Goal: Task Accomplishment & Management: Manage account settings

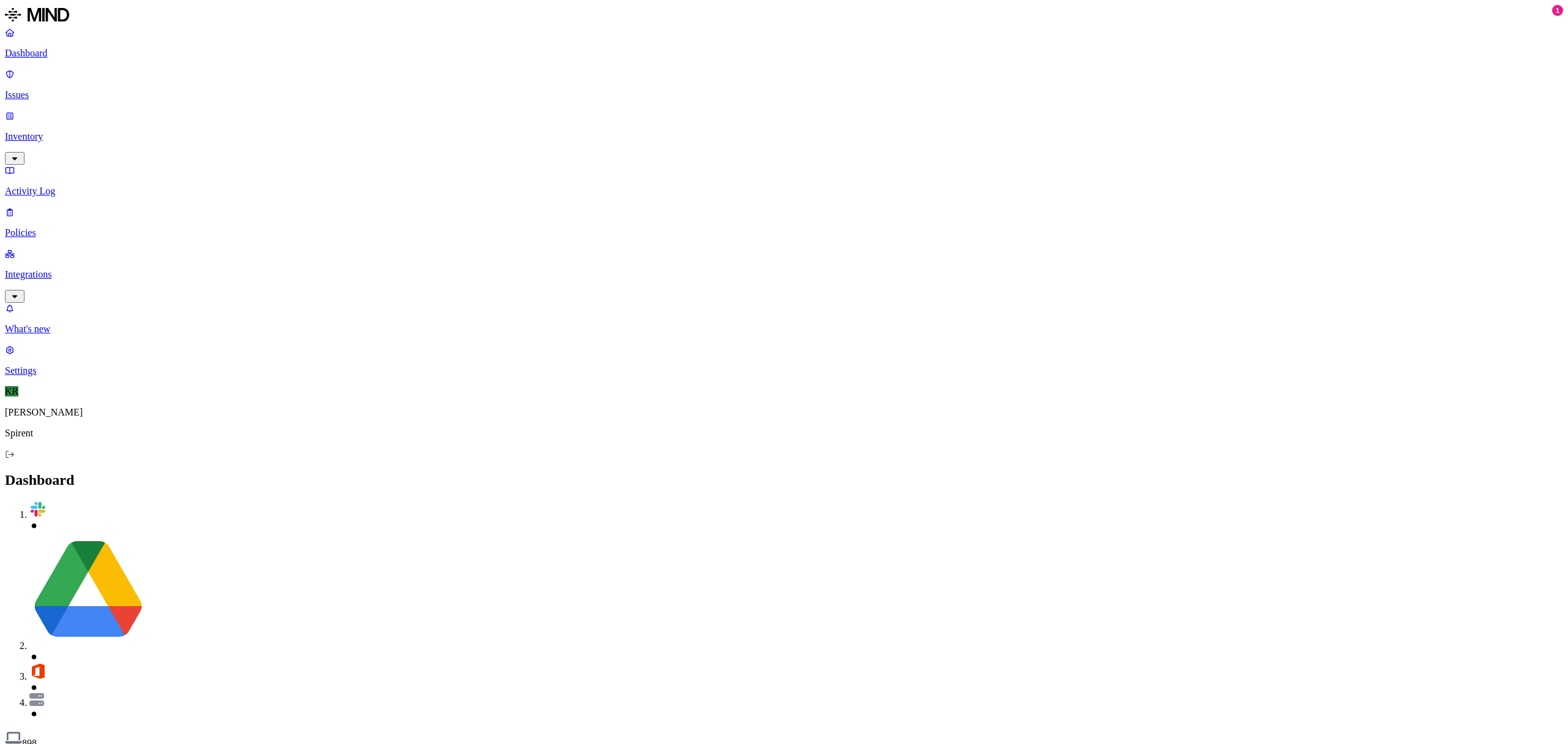
click at [49, 89] on p "Issues" at bounding box center [783, 95] width 1558 height 11
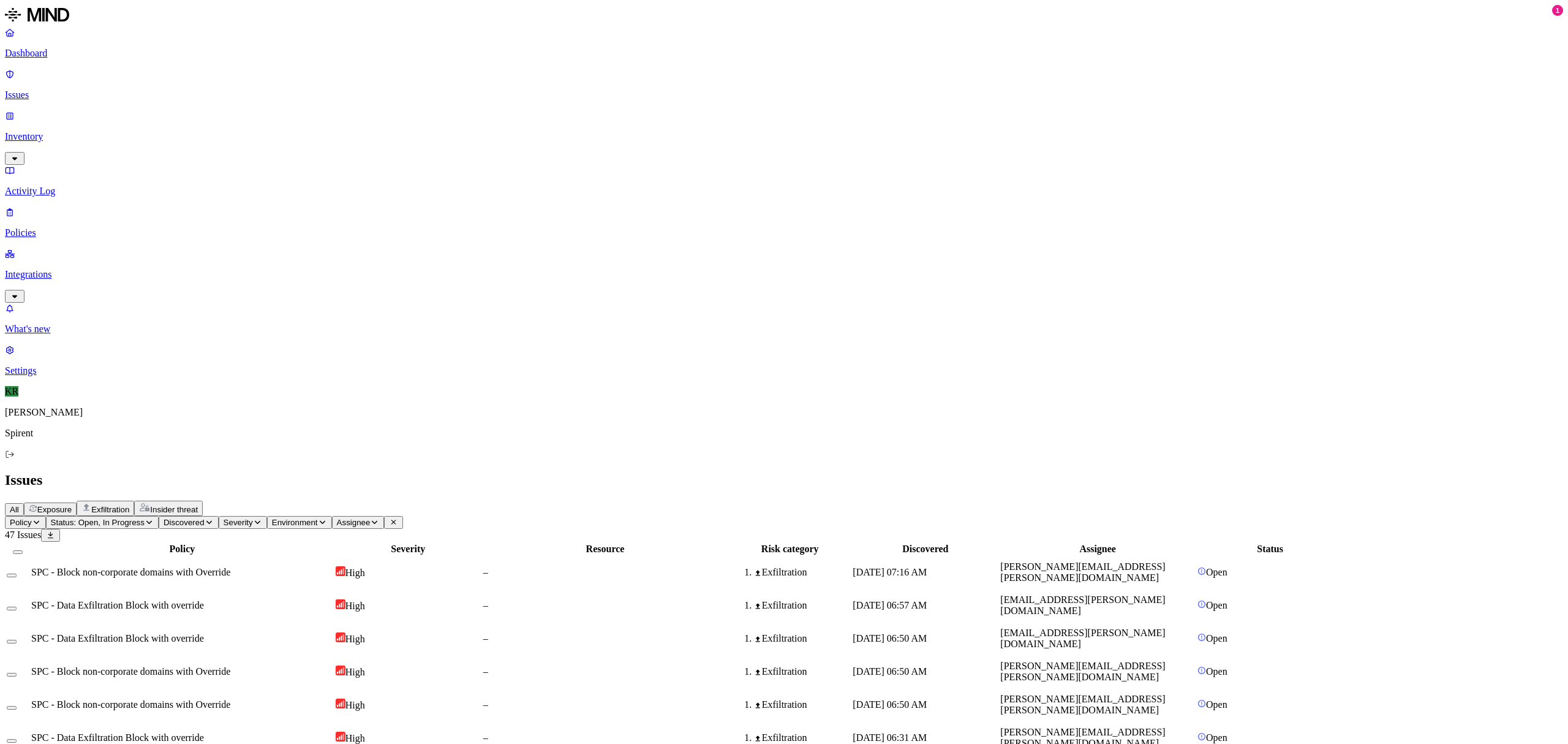
click at [154, 519] on icon "button" at bounding box center [149, 523] width 9 height 8
click at [222, 99] on div "Open" at bounding box center [222, 111] width 0 height 36
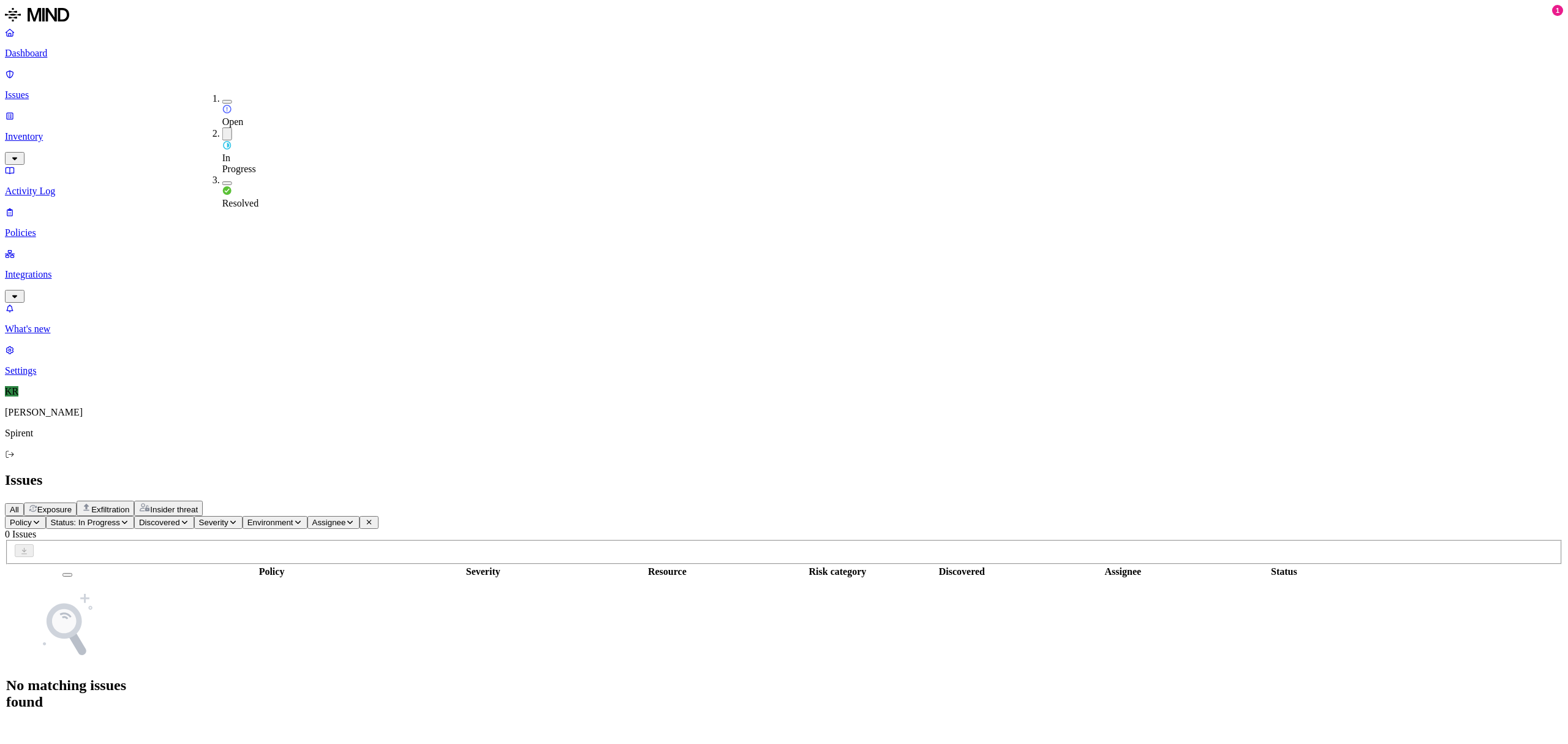
click at [222, 127] on button "button" at bounding box center [227, 133] width 10 height 13
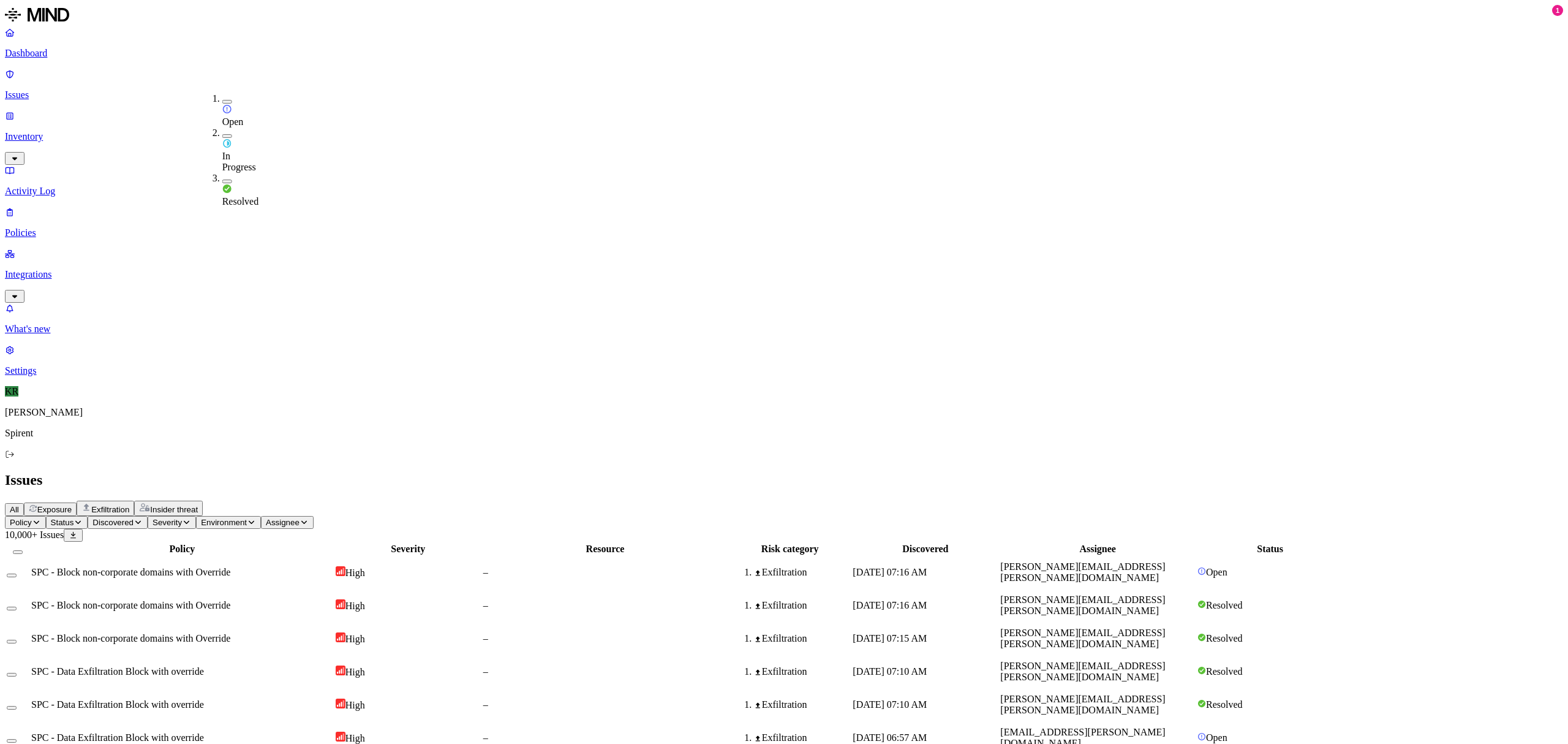
click at [222, 173] on div "Resolved" at bounding box center [222, 190] width 0 height 34
click at [39, 521] on icon "button" at bounding box center [36, 523] width 5 height 3
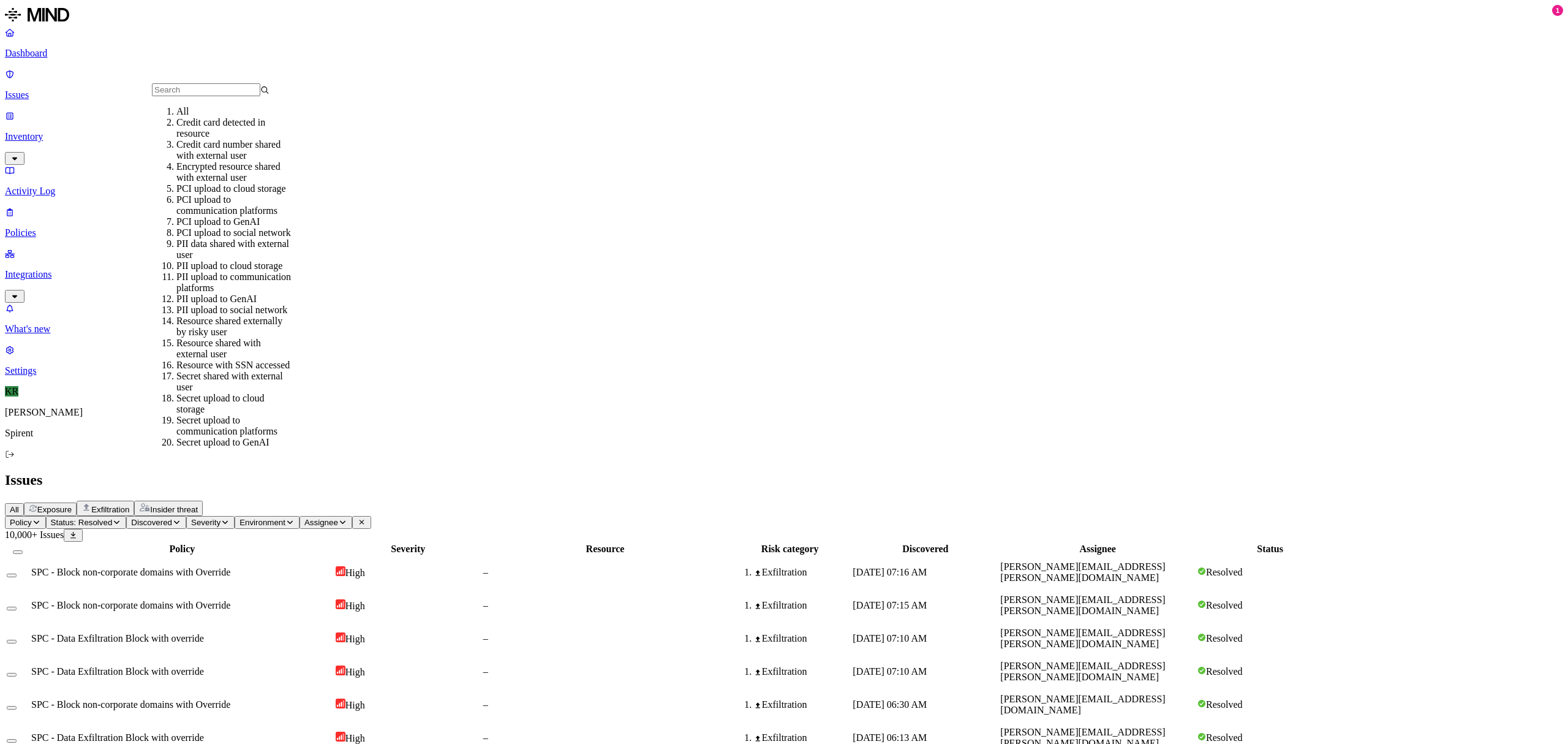
scroll to position [163, 0]
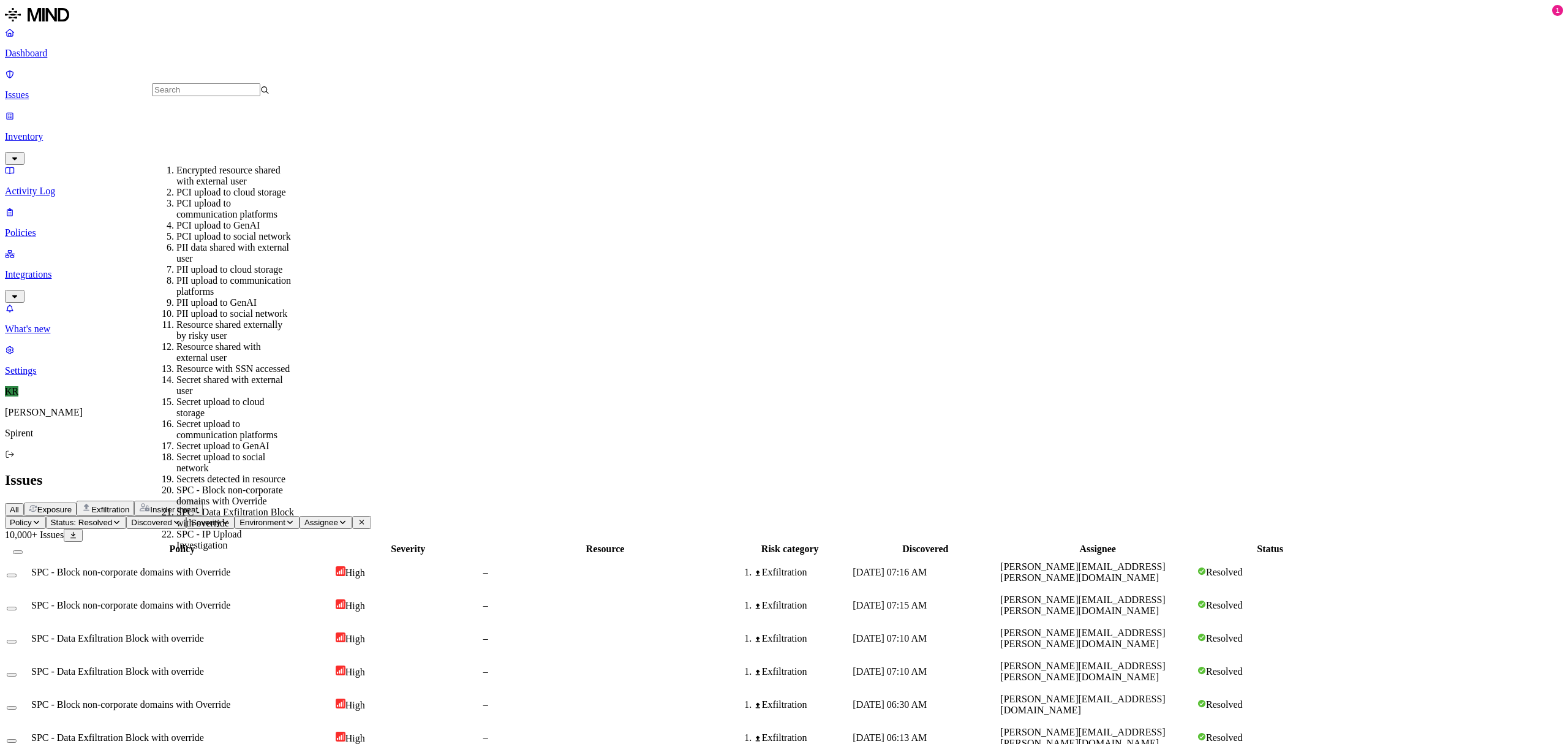
click at [218, 275] on div "PII upload to communication platforms" at bounding box center [235, 286] width 118 height 22
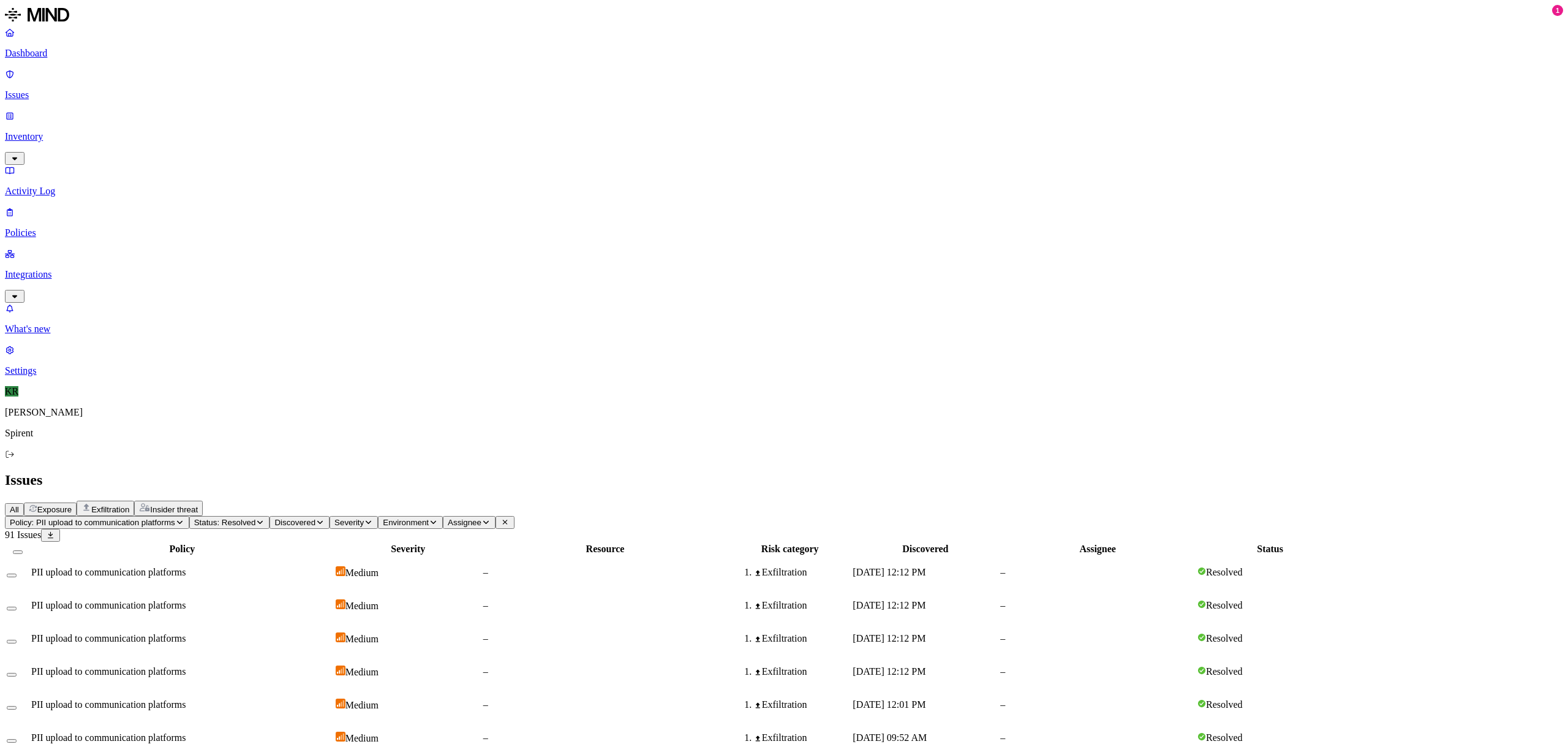
scroll to position [143, 0]
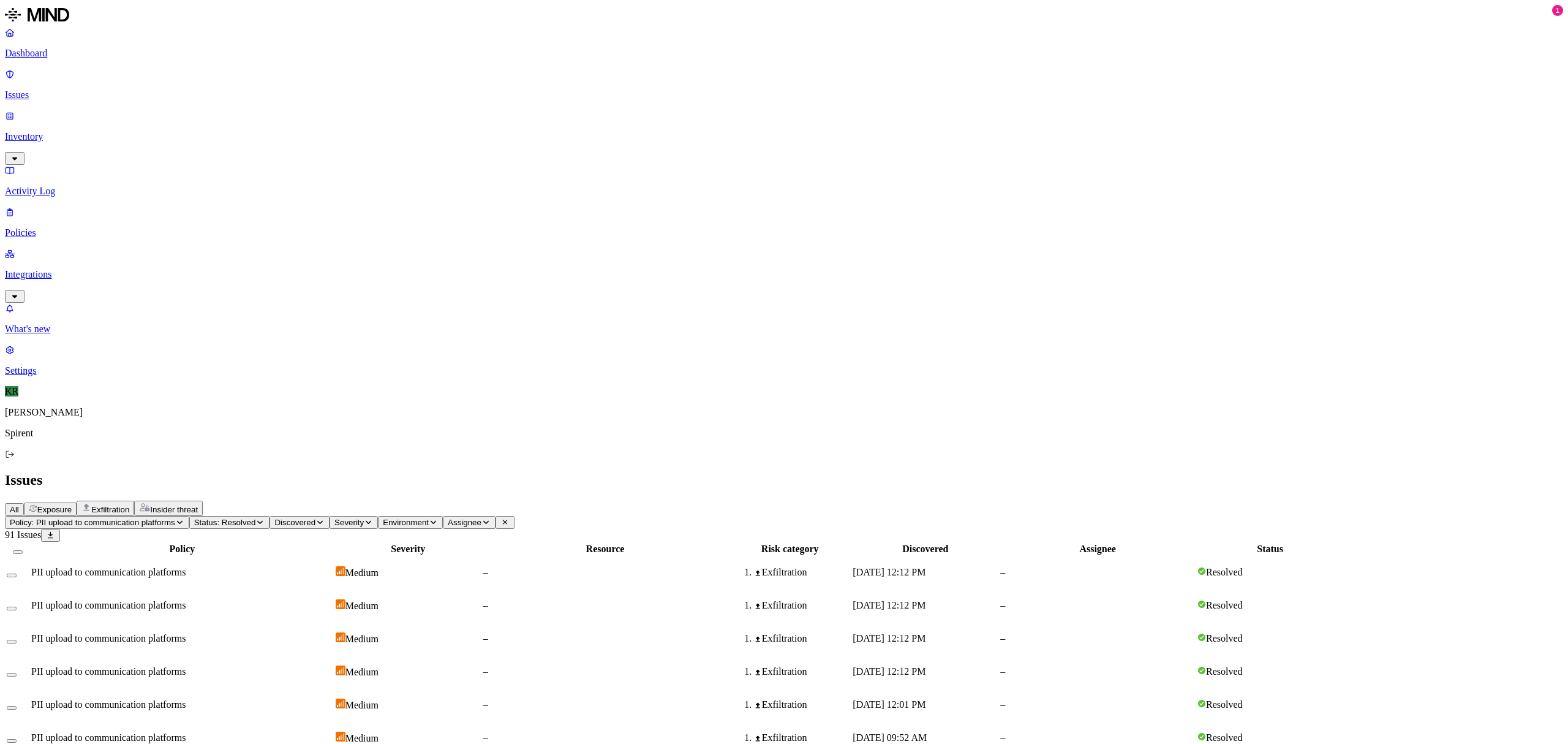
scroll to position [0, 0]
click at [850, 732] on div "Exfiltration" at bounding box center [789, 737] width 121 height 11
drag, startPoint x: 1333, startPoint y: 46, endPoint x: 1255, endPoint y: 52, distance: 78.2
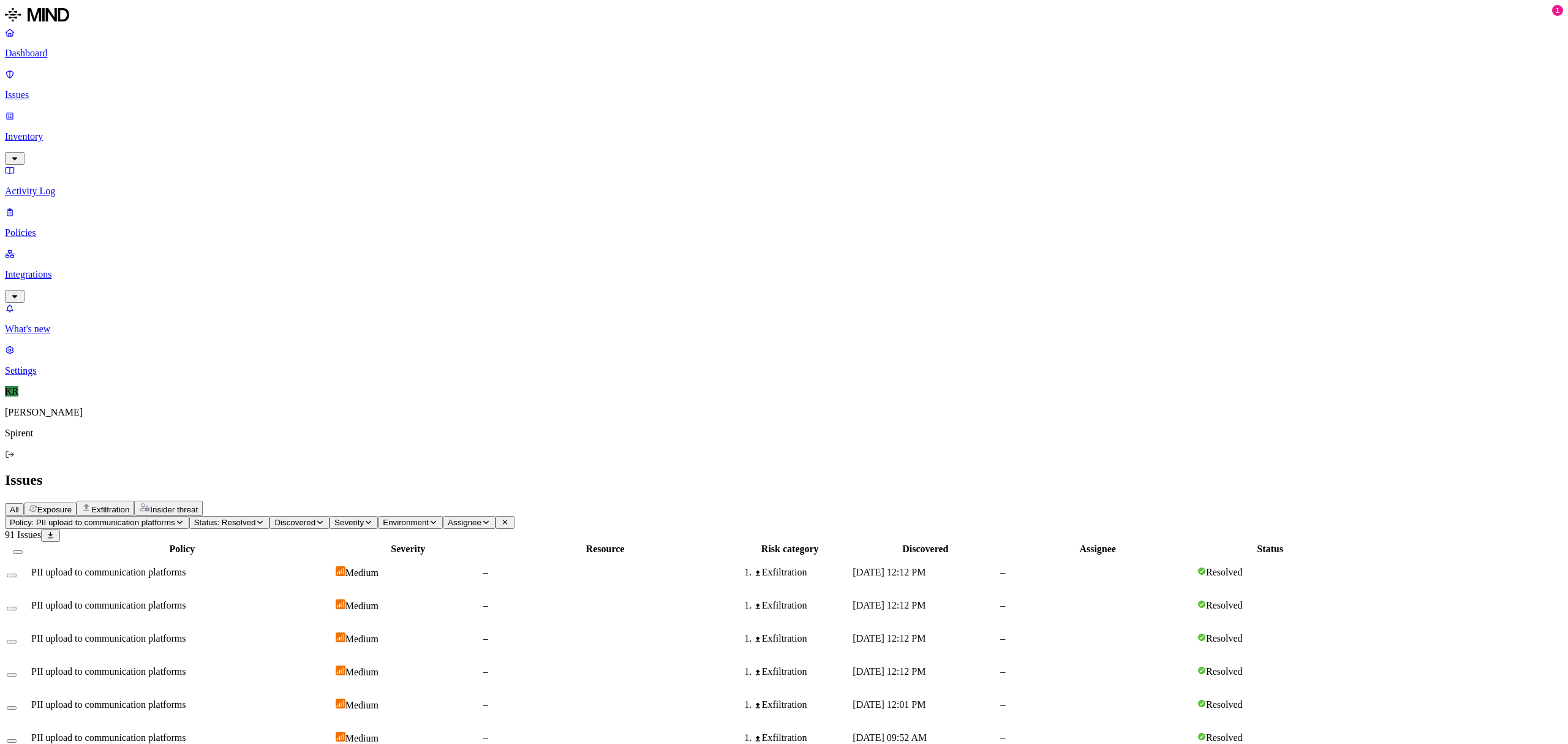
copy h3 "ptncd4kqg93cy"
drag, startPoint x: 1229, startPoint y: 14, endPoint x: 1168, endPoint y: 114, distance: 117.1
click at [926, 633] on span "[DATE] 12:12 PM" at bounding box center [889, 639] width 73 height 11
click at [926, 600] on span "[DATE] 12:12 PM" at bounding box center [889, 605] width 73 height 11
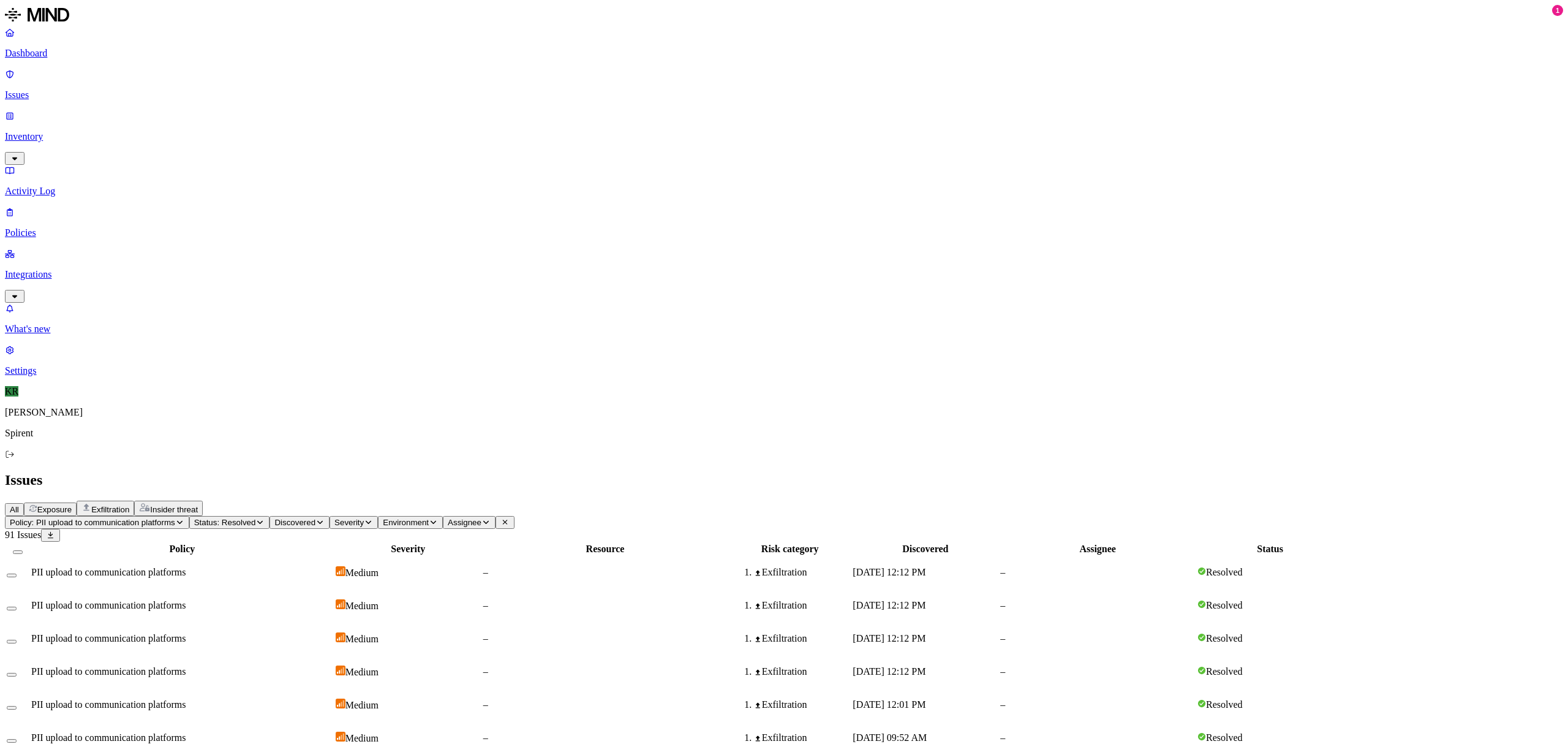
click at [998, 567] on div "[DATE] 12:12 PM" at bounding box center [925, 572] width 145 height 11
click at [998, 666] on div "[DATE] 12:12 PM" at bounding box center [925, 671] width 145 height 11
click at [999, 689] on td "[DATE] 12:01 PM" at bounding box center [925, 705] width 146 height 32
drag, startPoint x: 1321, startPoint y: 45, endPoint x: 1250, endPoint y: 46, distance: 71.0
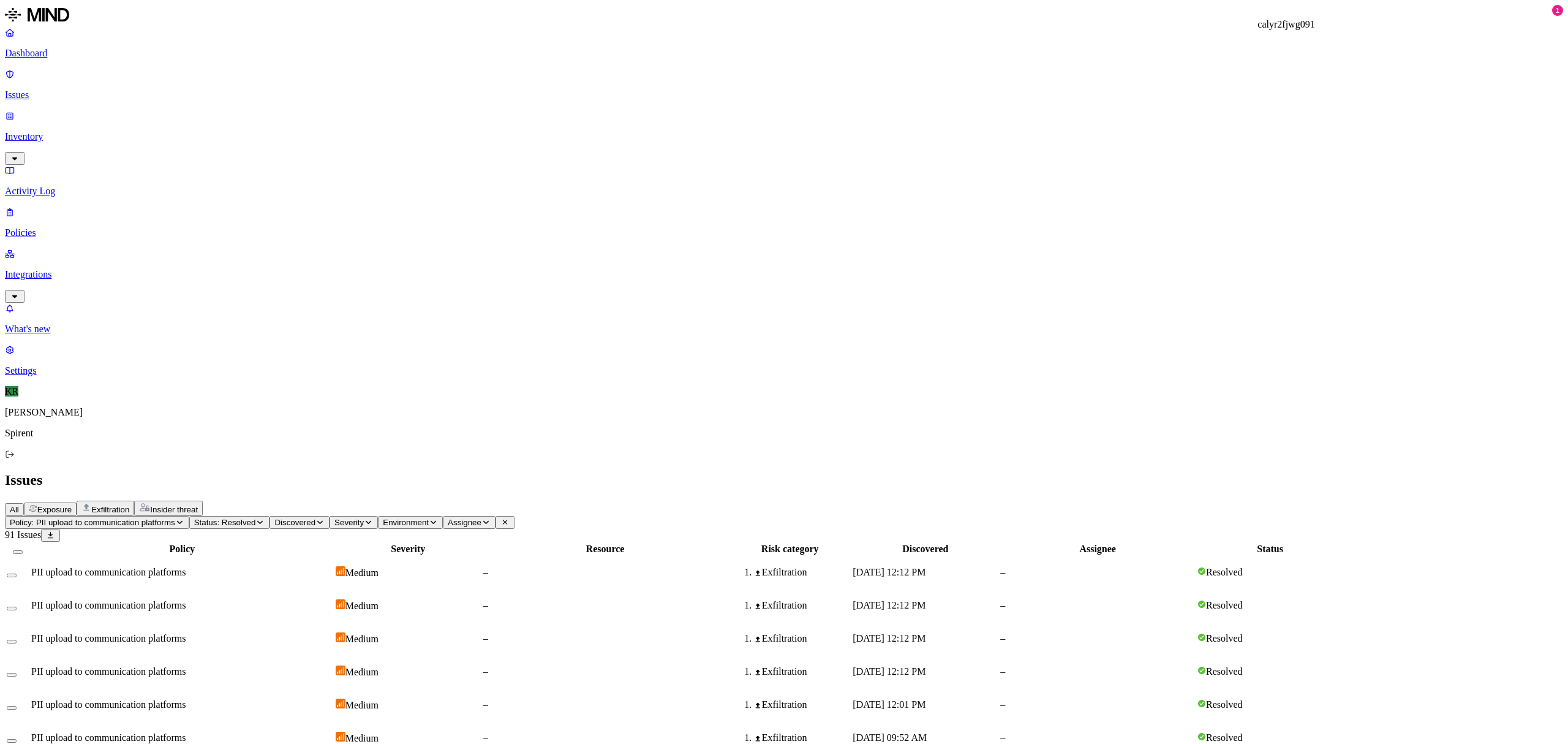
copy h3 "calyr2fjwg091"
click at [256, 518] on span "Status: Resolved" at bounding box center [225, 523] width 62 height 9
click at [324, 173] on div "Resolved" at bounding box center [324, 191] width 0 height 36
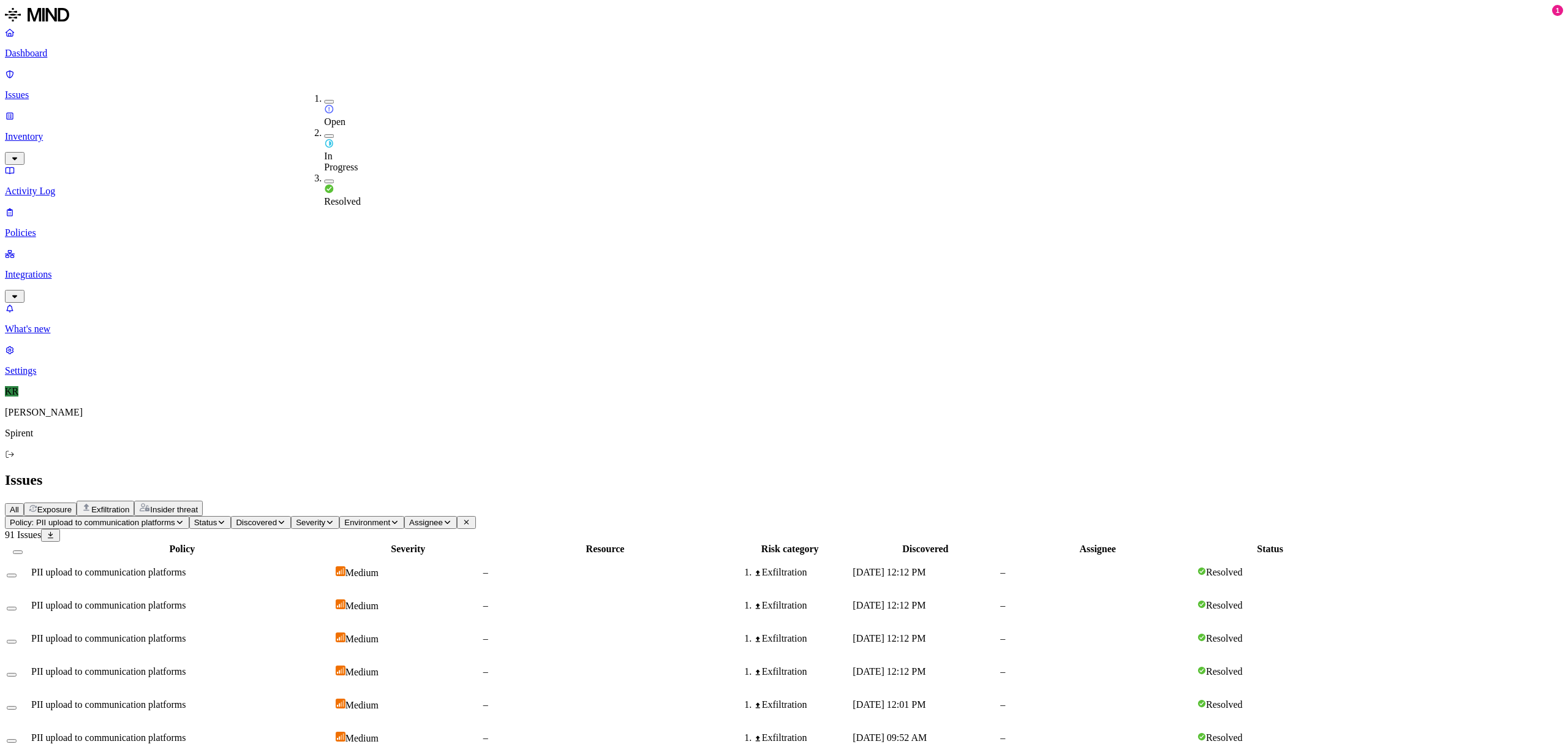
click at [324, 104] on img at bounding box center [328, 108] width 10 height 10
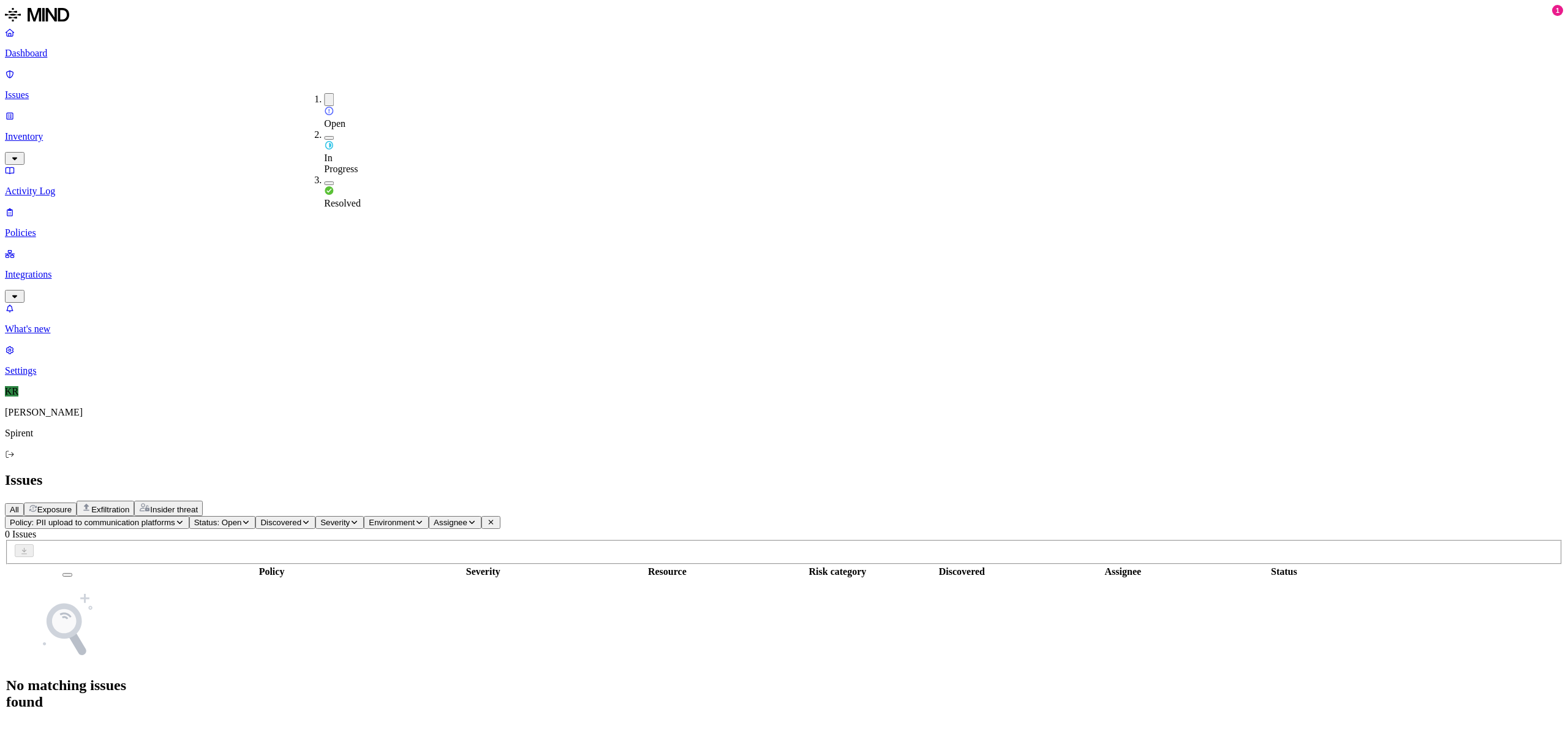
click at [324, 136] on button "button" at bounding box center [328, 137] width 10 height 4
click at [175, 518] on span "Policy: PII upload to communication platforms" at bounding box center [93, 523] width 165 height 9
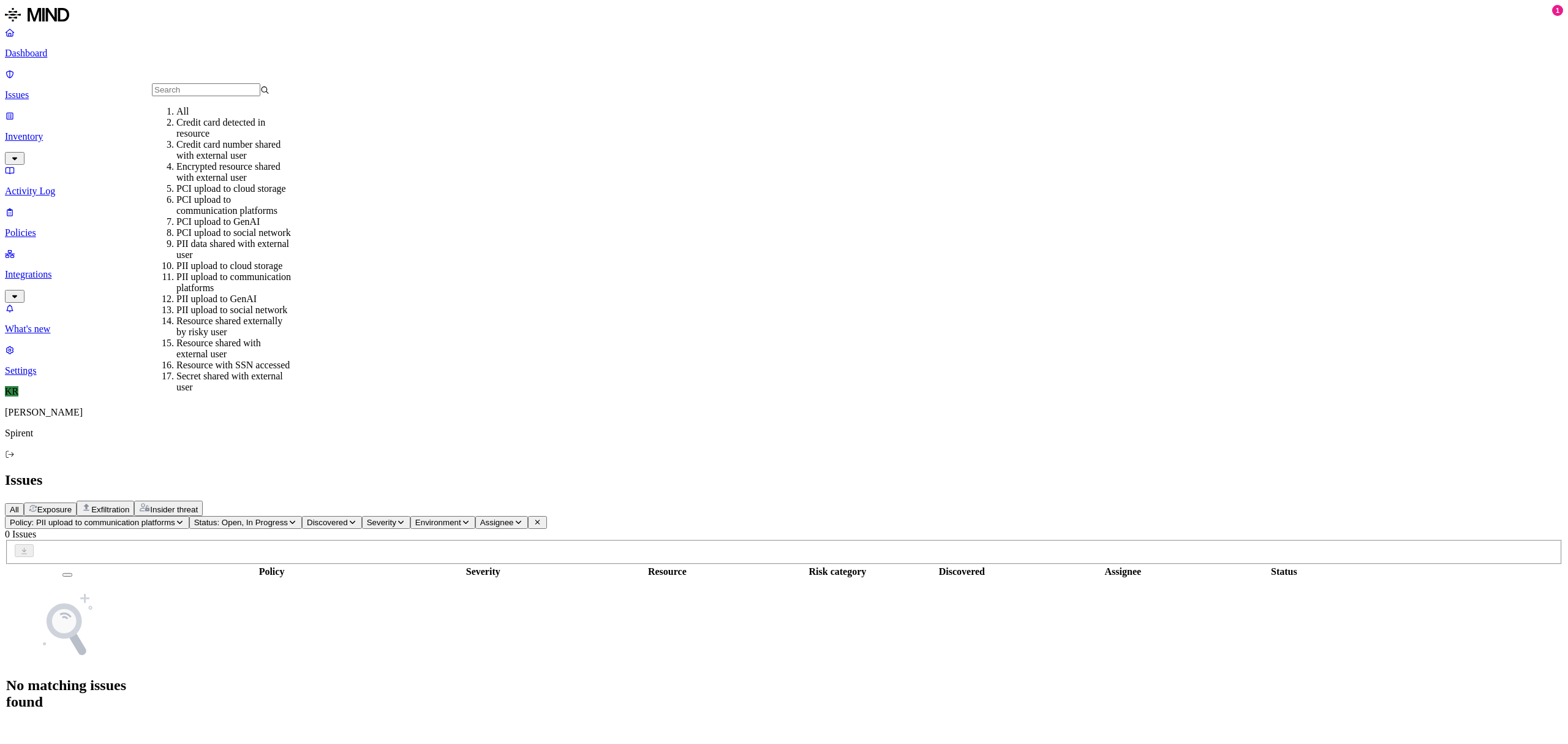
click at [207, 117] on div "All" at bounding box center [235, 111] width 118 height 11
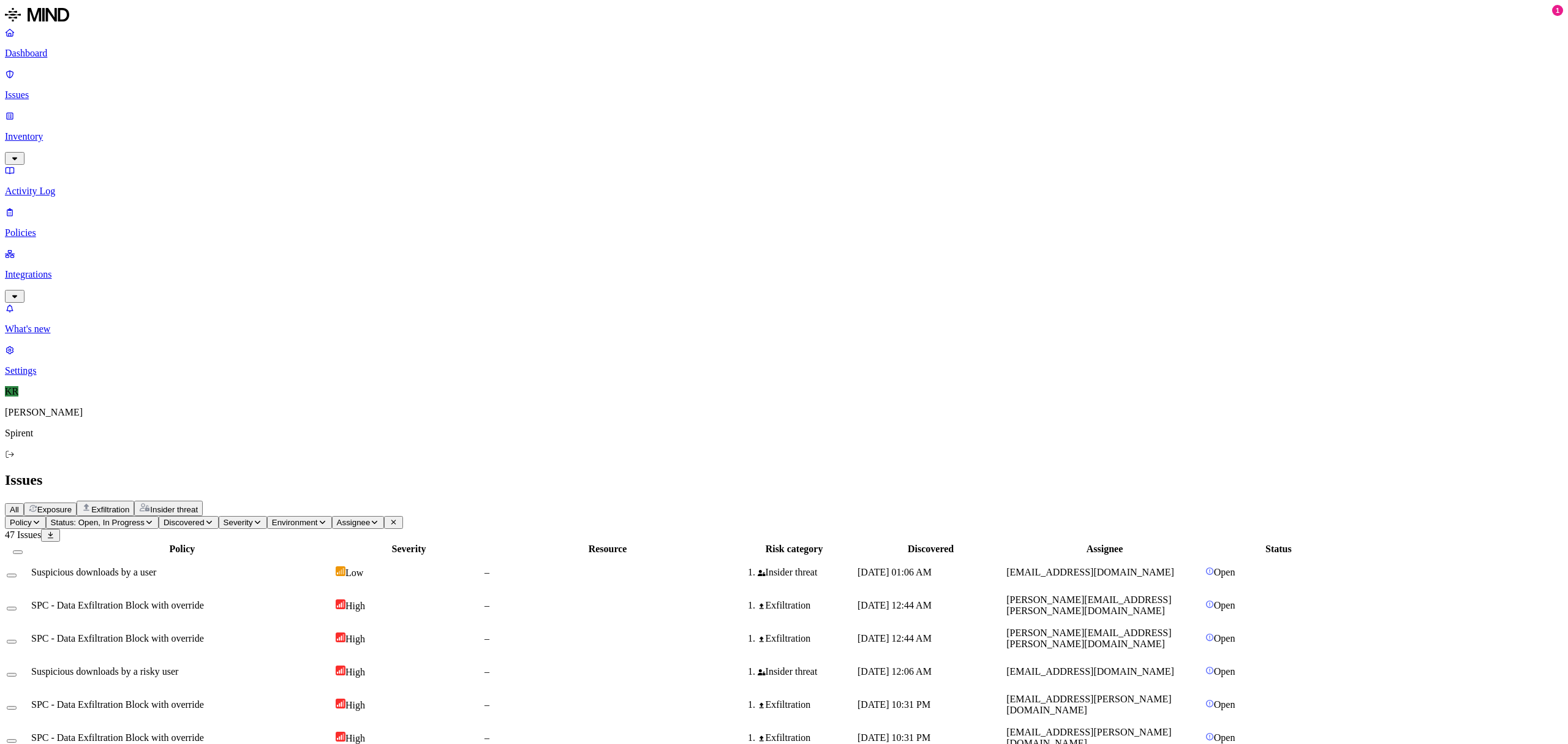
drag, startPoint x: 1275, startPoint y: 317, endPoint x: 1160, endPoint y: 318, distance: 115.0
click at [371, 518] on span "Assignee" at bounding box center [353, 523] width 33 height 9
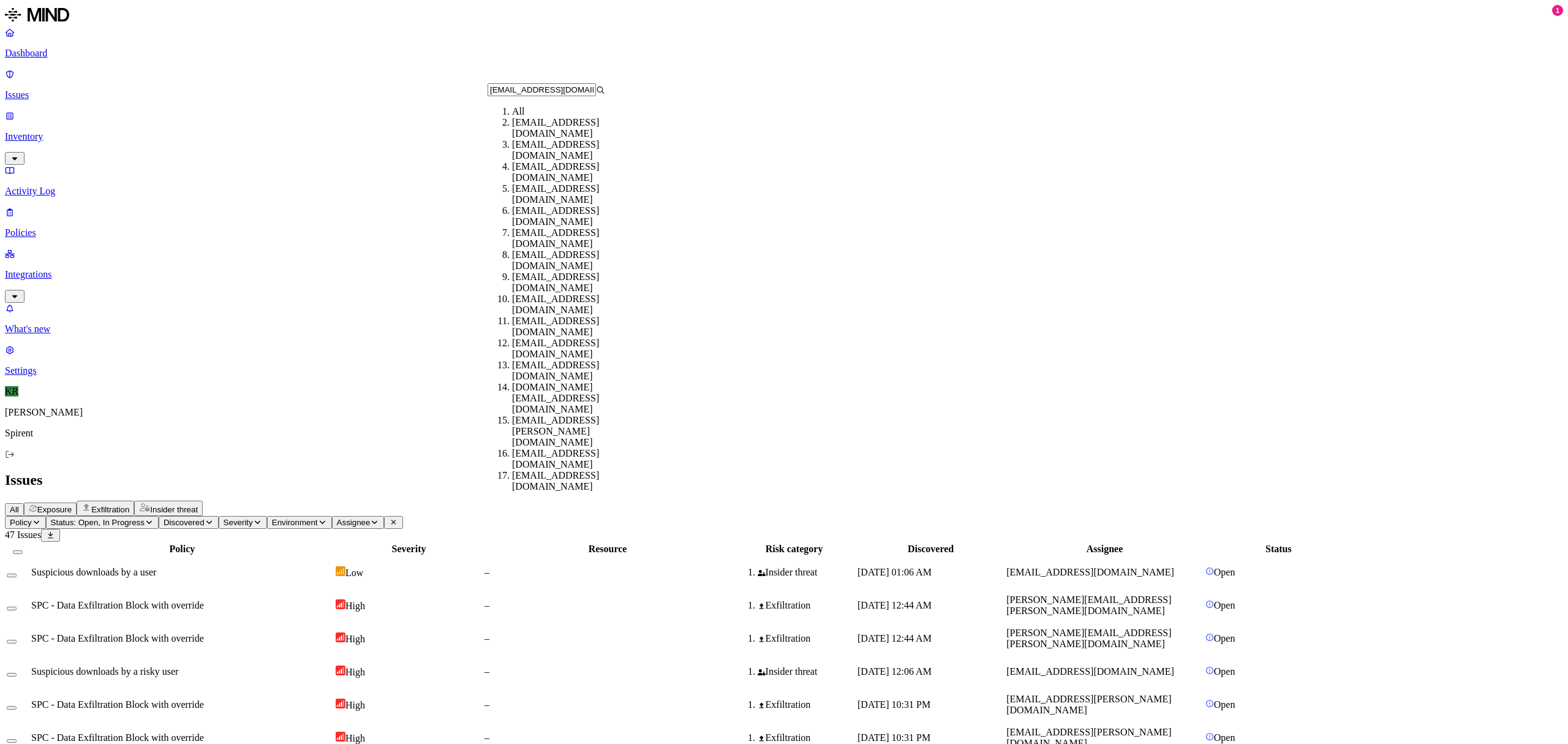
type input "[EMAIL_ADDRESS][DOMAIN_NAME]"
click at [605, 94] on icon at bounding box center [601, 90] width 9 height 8
click at [527, 139] on div "[EMAIL_ADDRESS][DOMAIN_NAME]" at bounding box center [570, 127] width 118 height 22
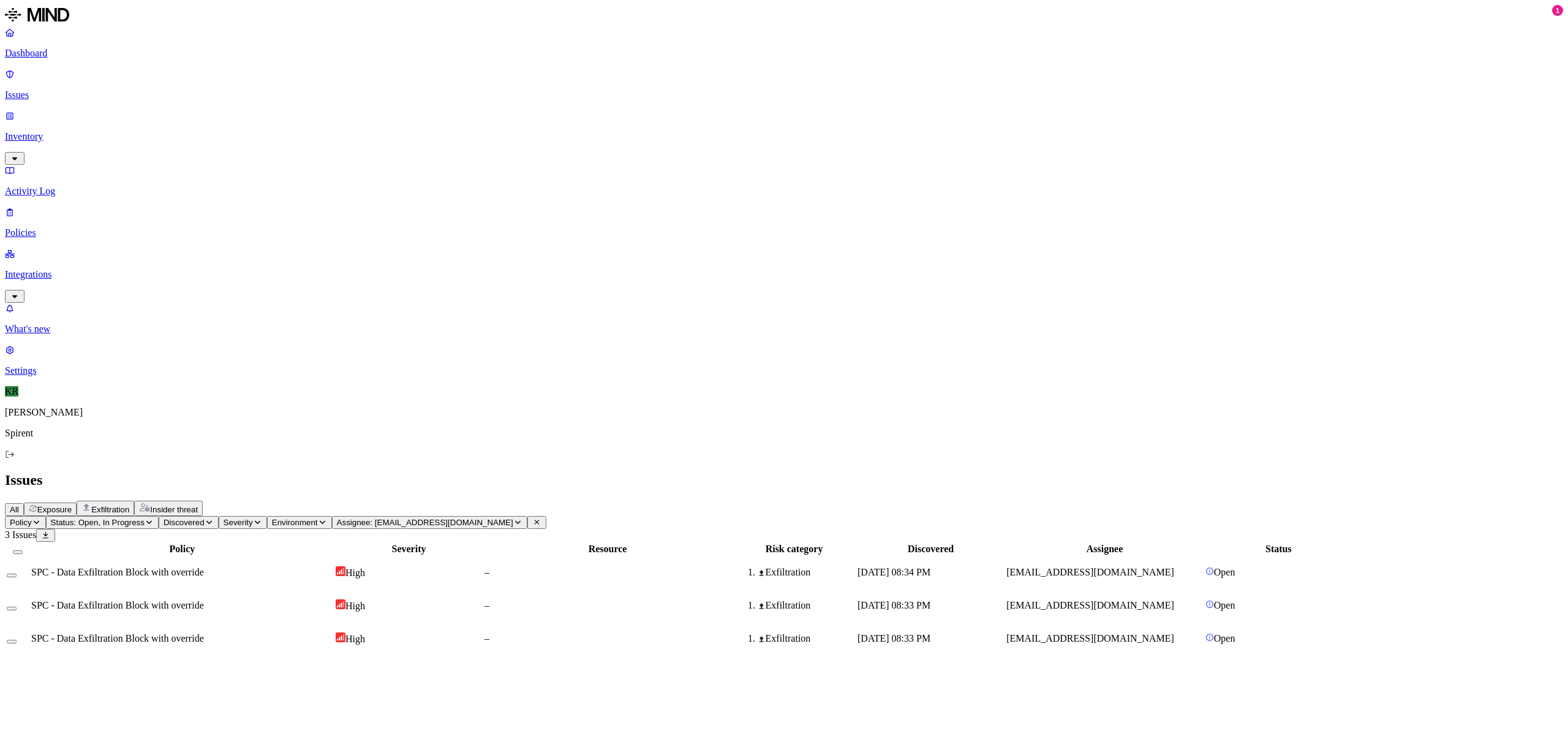
click at [154, 519] on icon "button" at bounding box center [149, 523] width 9 height 8
click at [222, 177] on div "Resolved" at bounding box center [222, 193] width 0 height 34
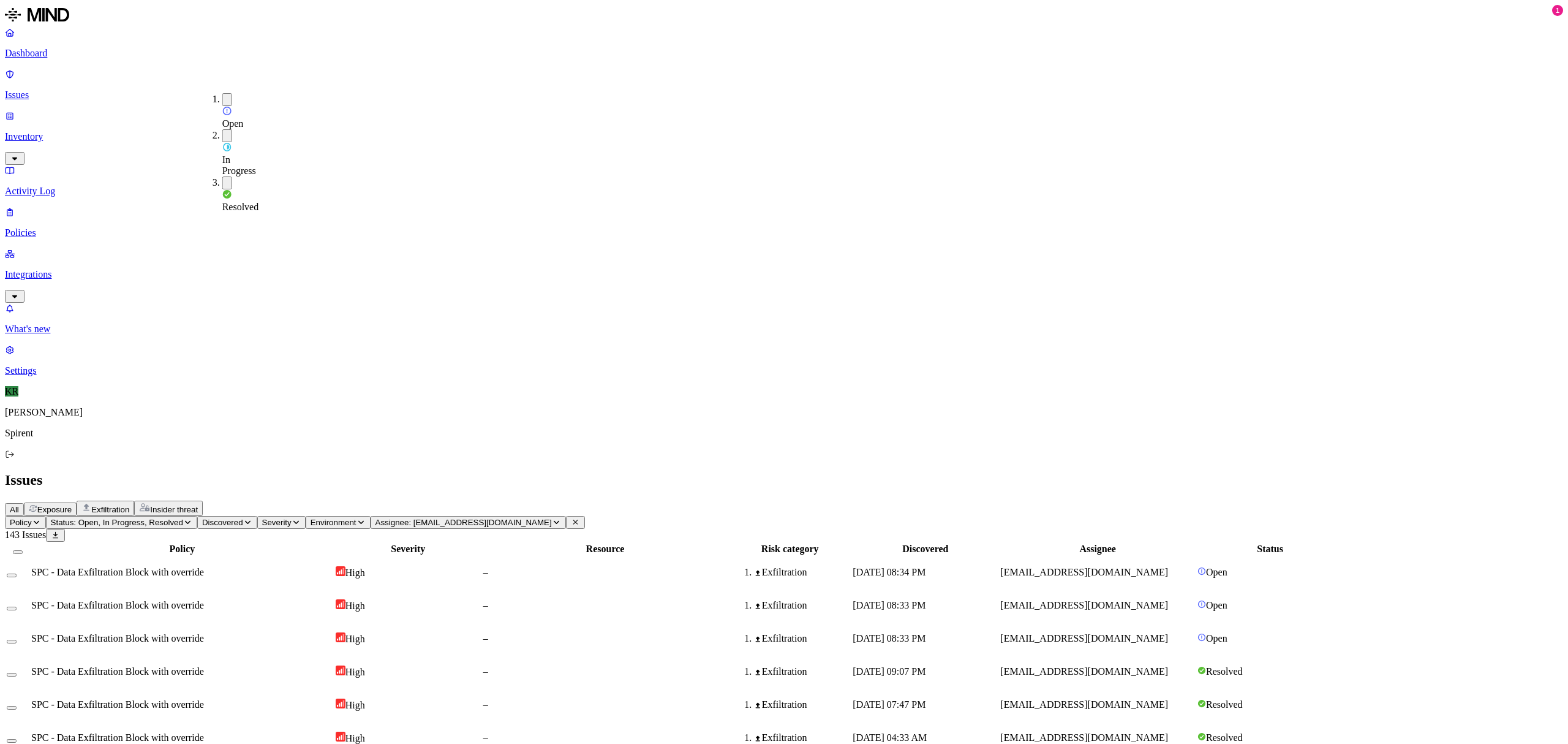
drag, startPoint x: 1214, startPoint y: 11, endPoint x: 1240, endPoint y: 74, distance: 68.2
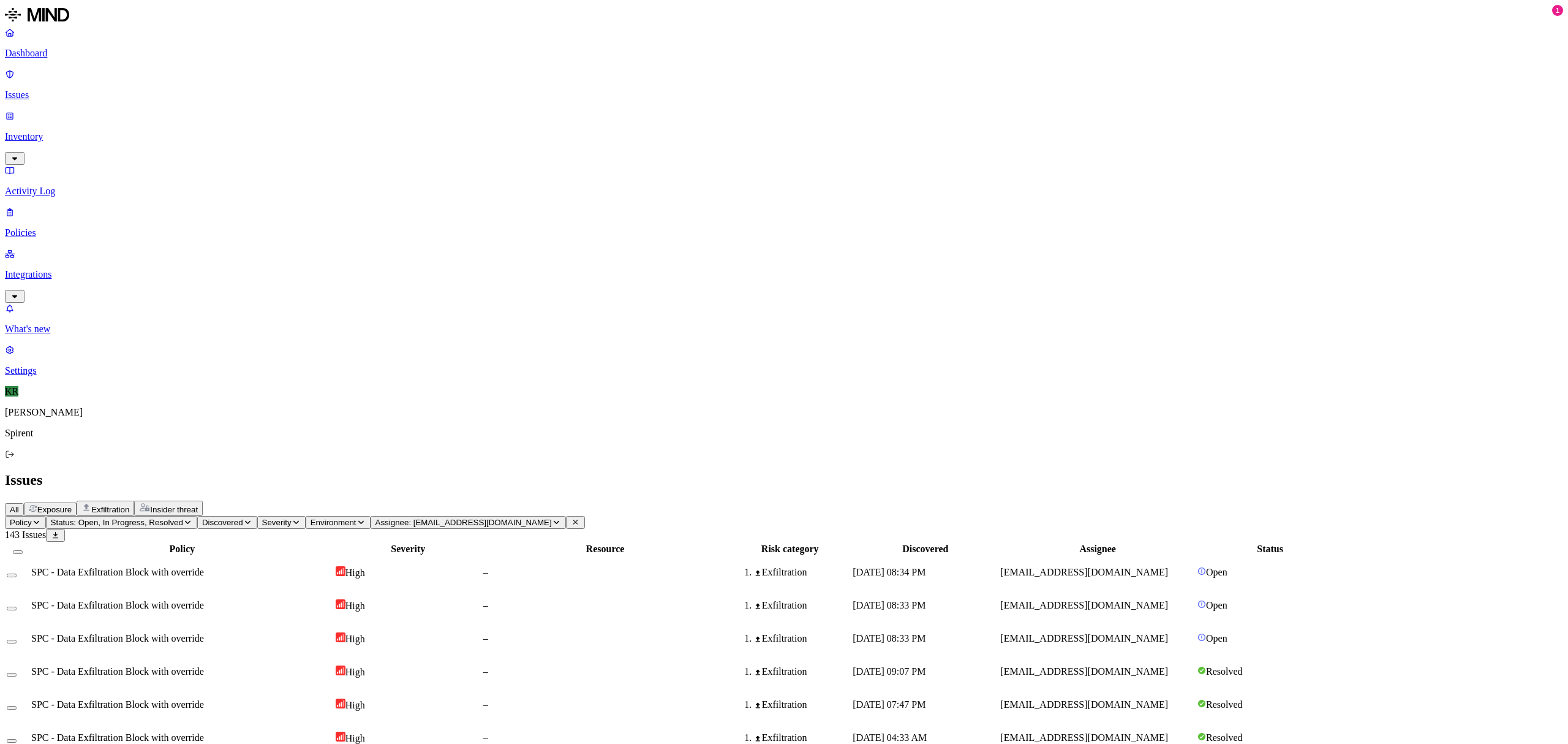
drag, startPoint x: 1532, startPoint y: 714, endPoint x: 1520, endPoint y: 714, distance: 12.0
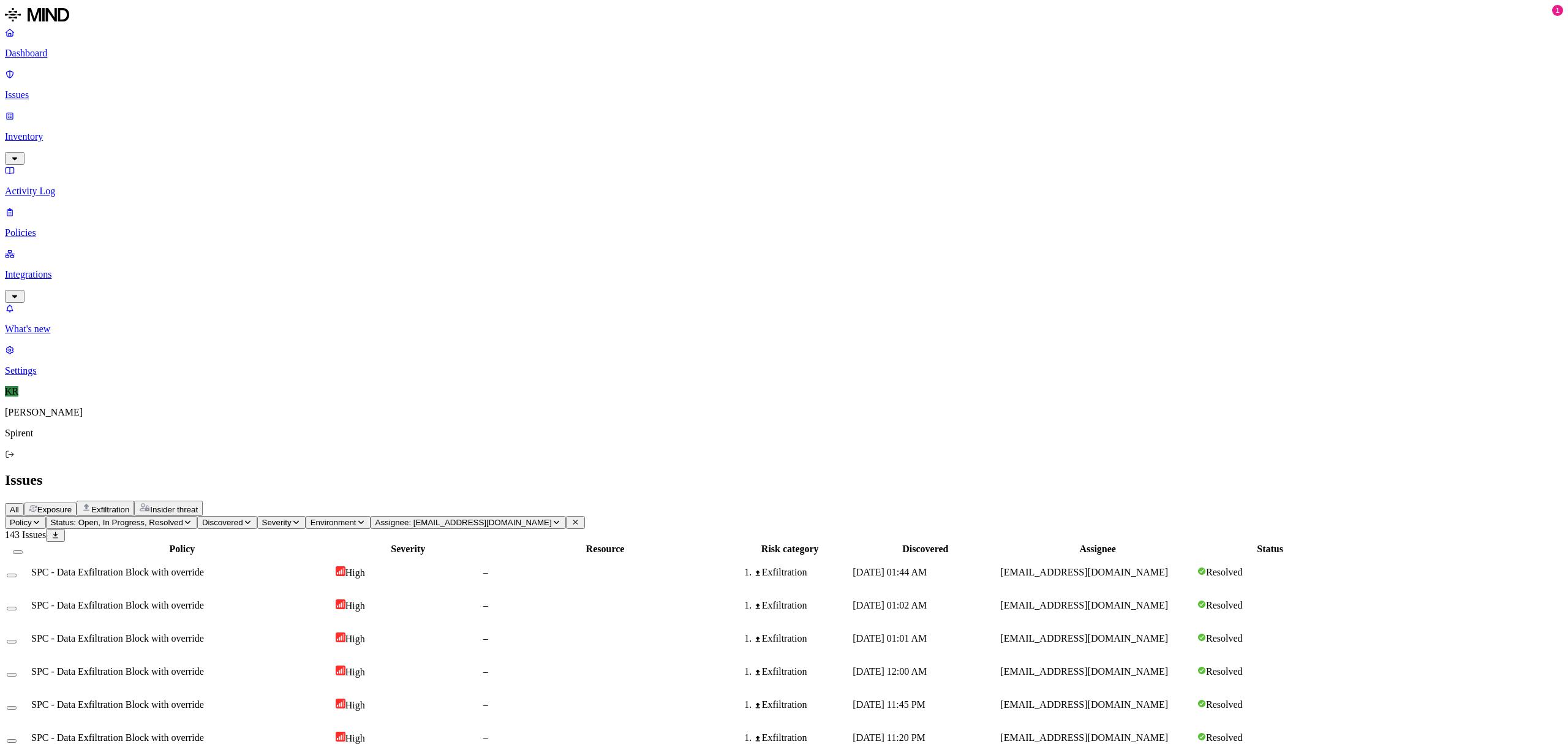
drag, startPoint x: 1532, startPoint y: 708, endPoint x: 1532, endPoint y: 722, distance: 14.0
